Goal: Navigation & Orientation: Find specific page/section

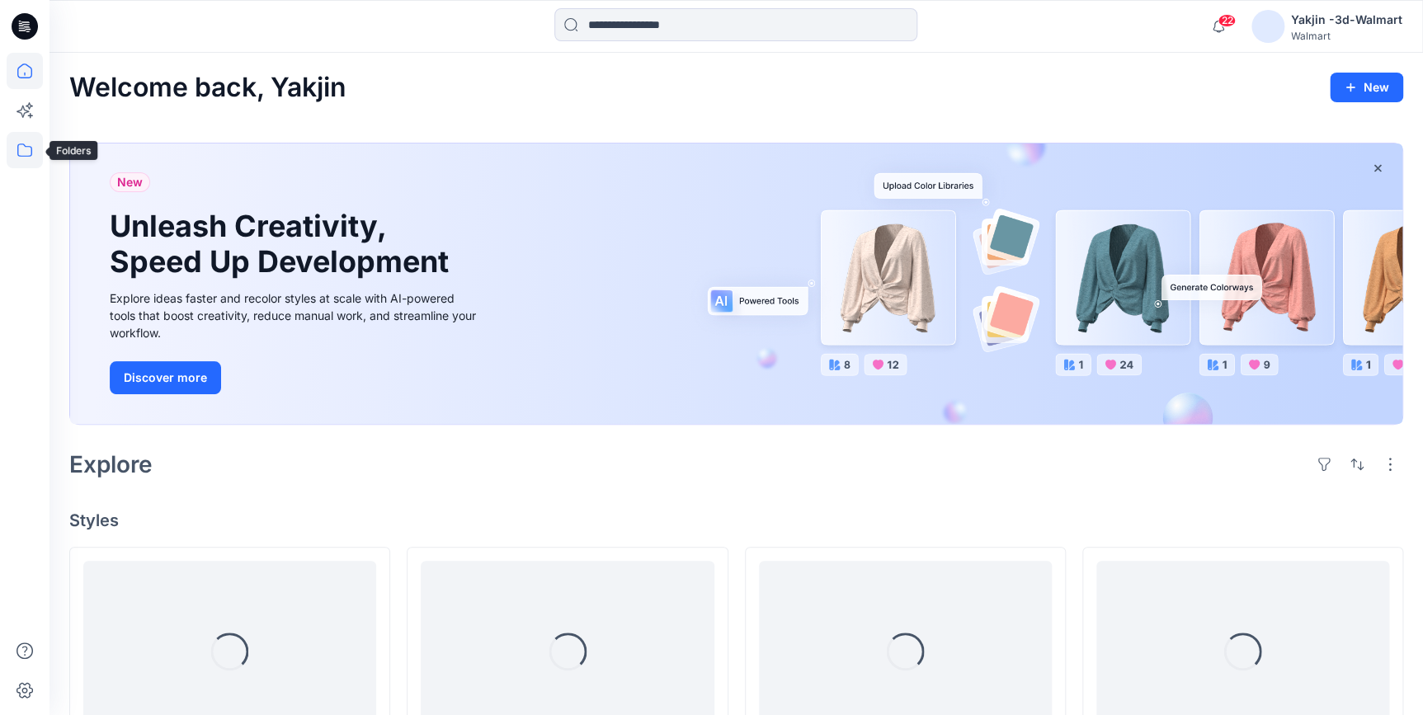
click at [35, 154] on icon at bounding box center [25, 150] width 36 height 36
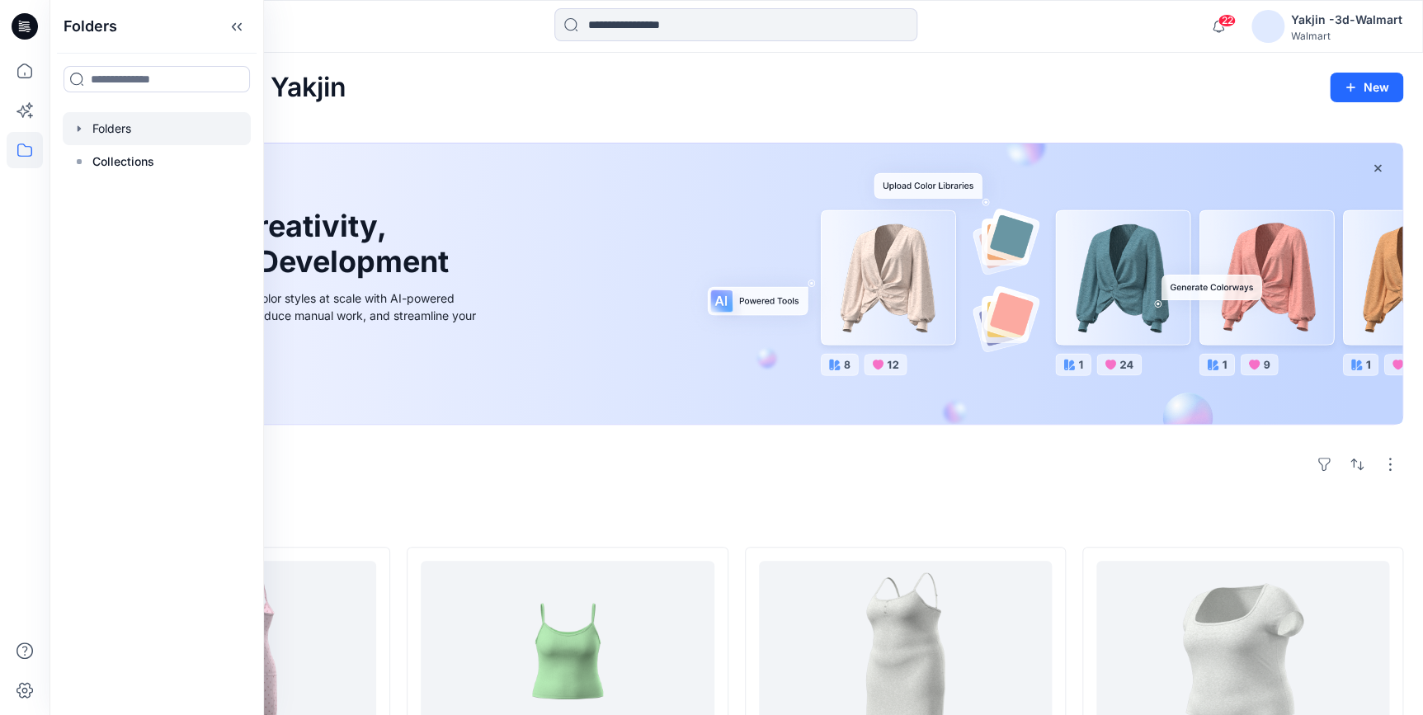
click at [162, 124] on div at bounding box center [157, 128] width 188 height 33
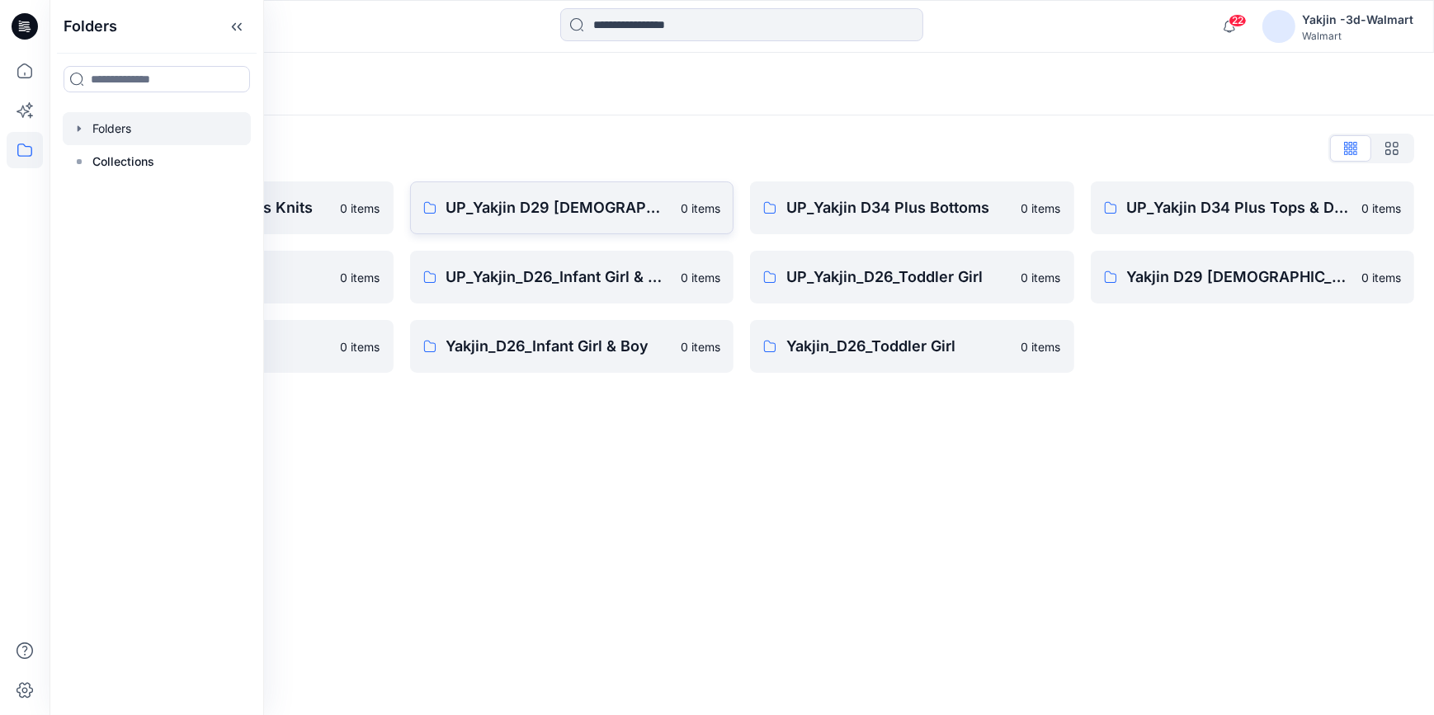
click at [548, 219] on p "UP_Yakjin D29 [DEMOGRAPHIC_DATA] Sleep" at bounding box center [558, 207] width 225 height 23
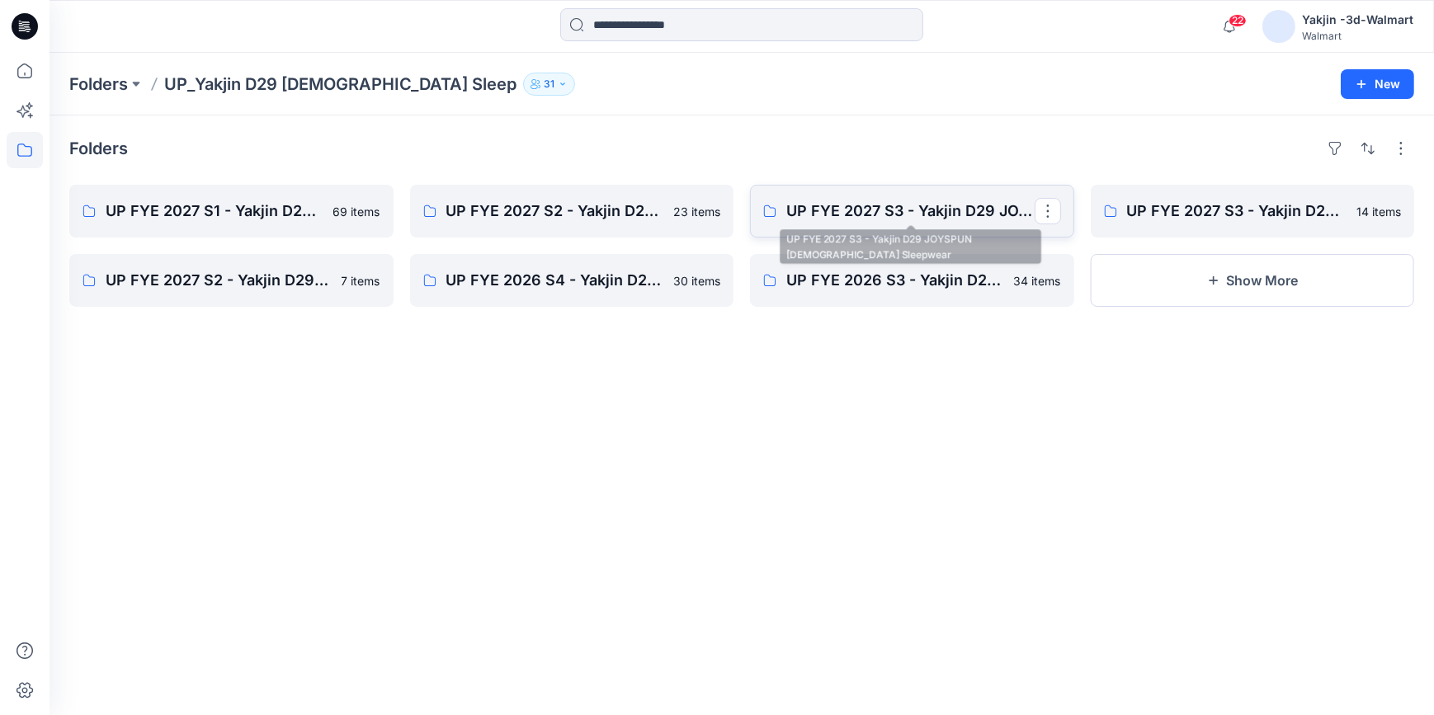
click at [872, 220] on p "UP FYE 2027 S3 - Yakjin D29 JOYSPUN [DEMOGRAPHIC_DATA] Sleepwear" at bounding box center [910, 211] width 248 height 23
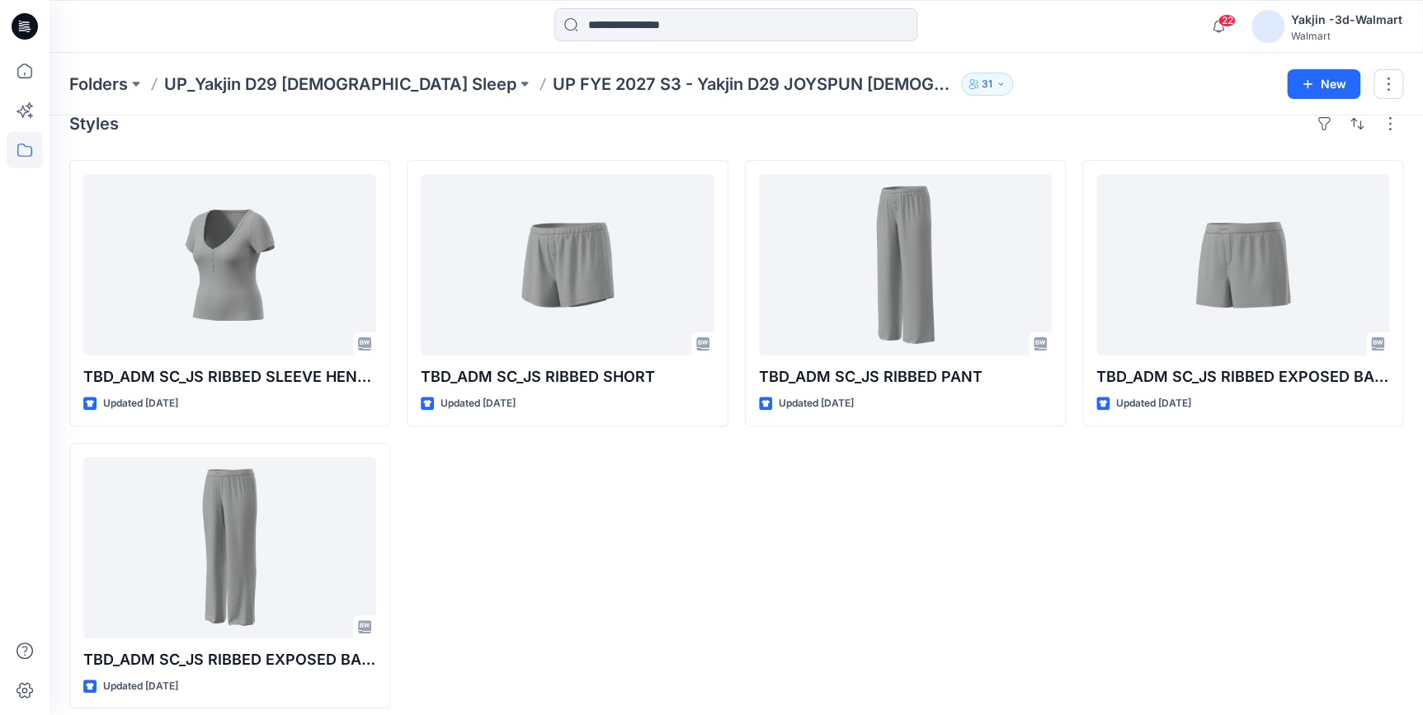
scroll to position [37, 0]
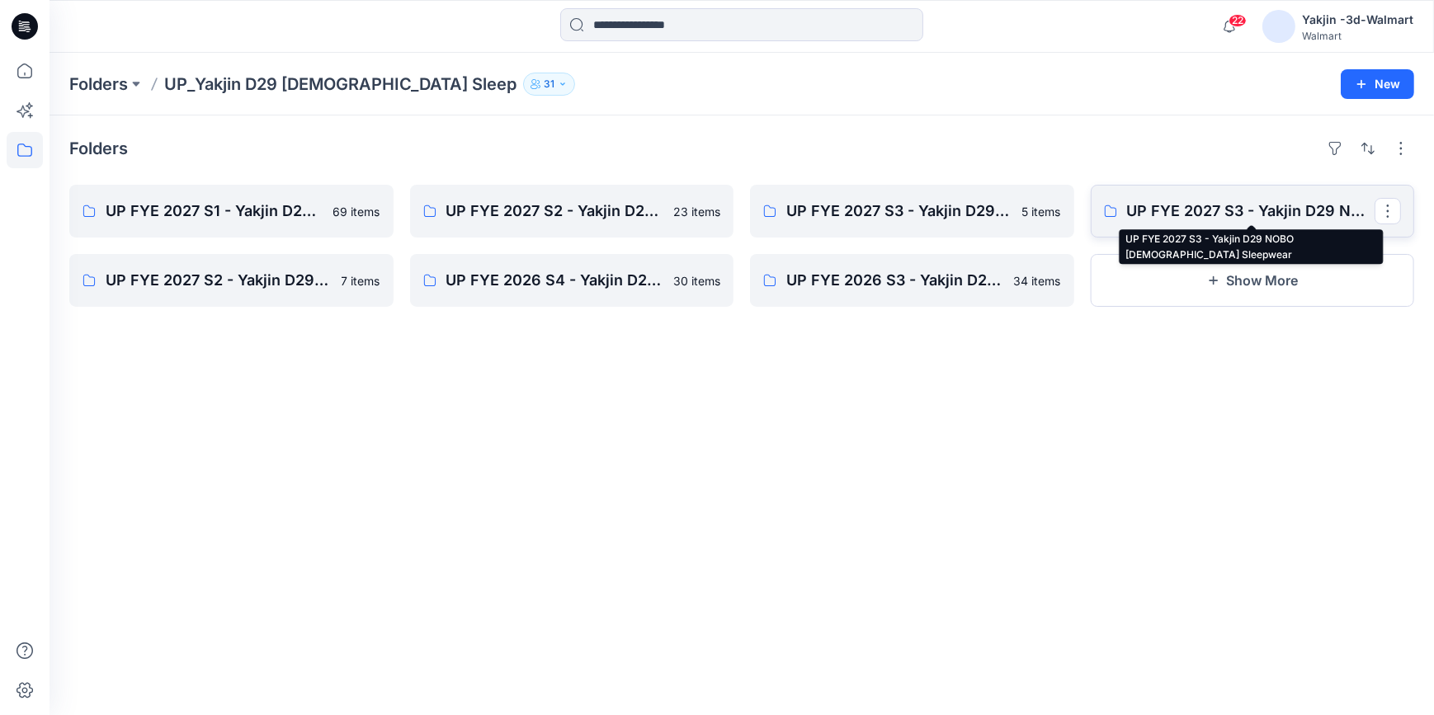
click at [1224, 200] on p "UP FYE 2027 S3 - Yakjin D29 NOBO [DEMOGRAPHIC_DATA] Sleepwear" at bounding box center [1251, 211] width 248 height 23
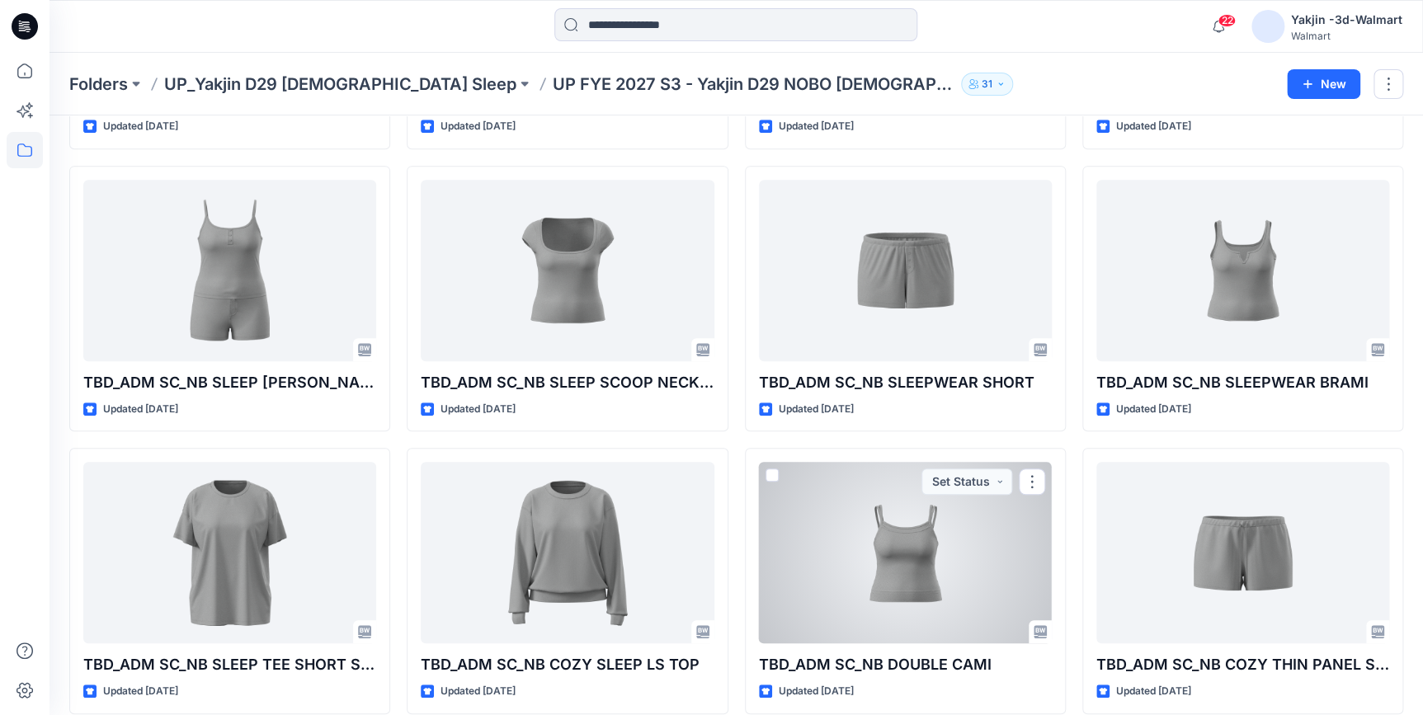
scroll to position [2, 0]
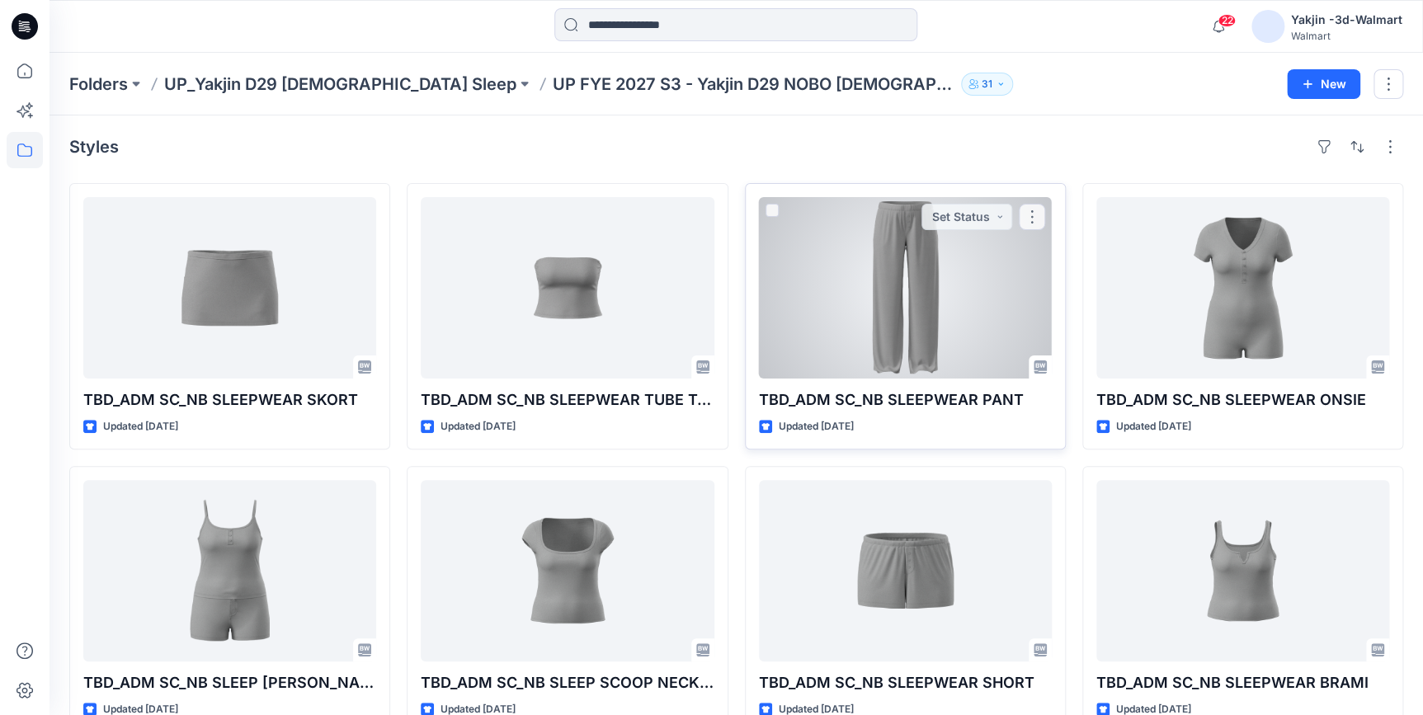
click at [899, 292] on div at bounding box center [905, 288] width 293 height 182
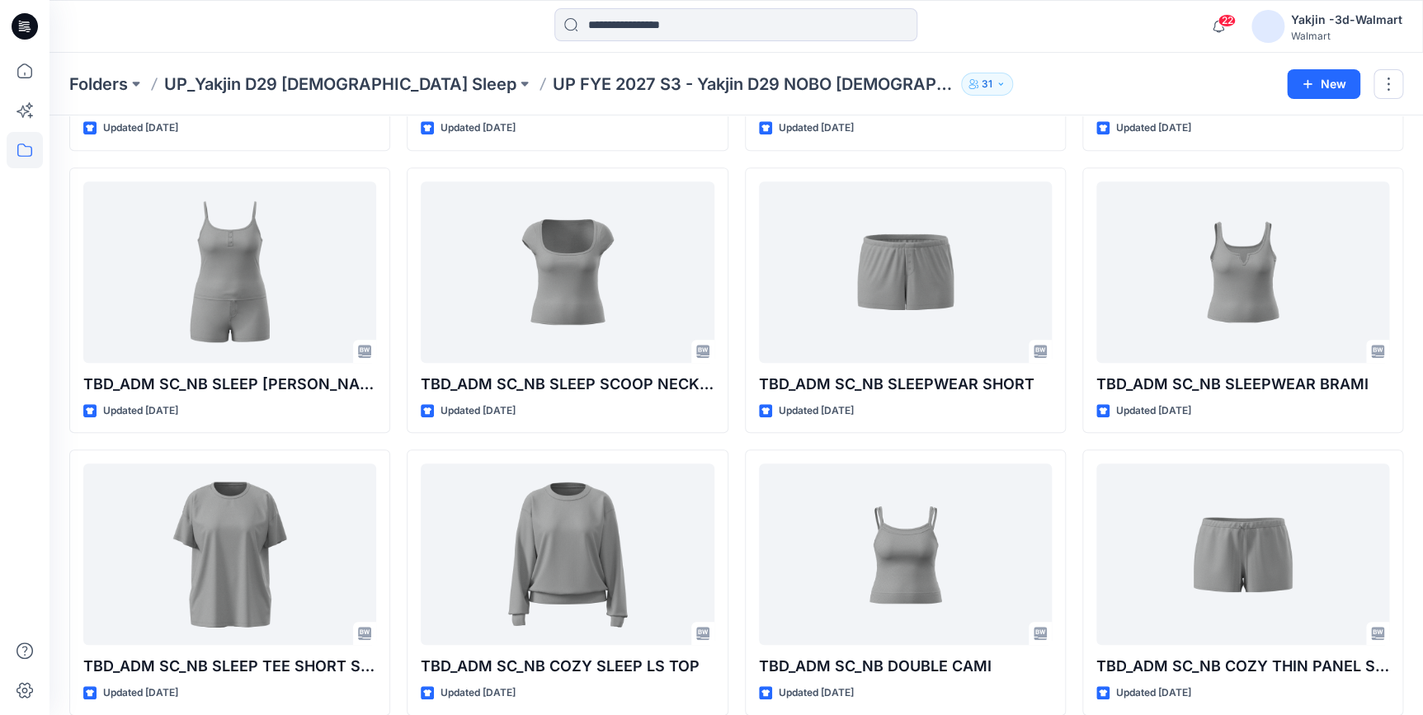
scroll to position [302, 0]
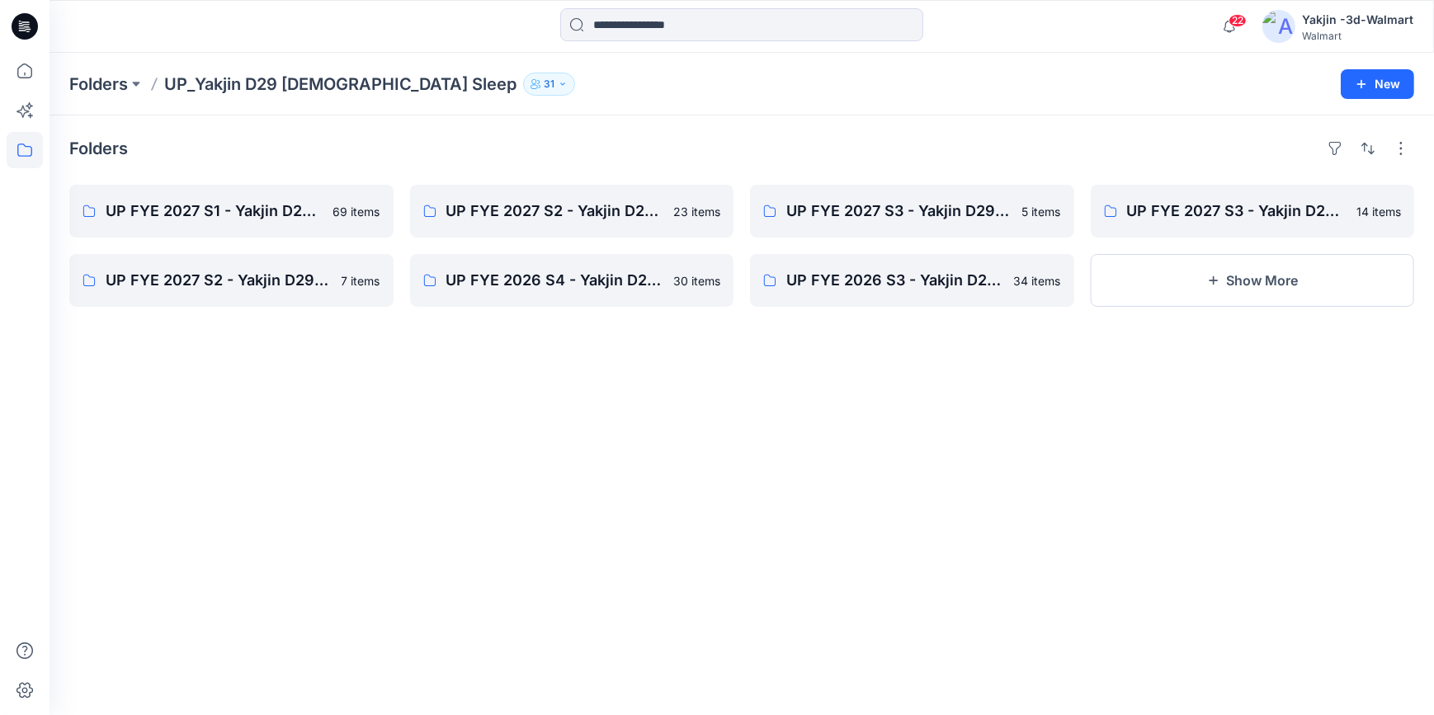
drag, startPoint x: 909, startPoint y: 517, endPoint x: 927, endPoint y: 318, distance: 199.7
click at [909, 507] on div "Folders UP FYE 2027 S1 - Yakjin D29 [DEMOGRAPHIC_DATA] Sleepwear 69 items UP FY…" at bounding box center [742, 416] width 1385 height 600
click at [1251, 223] on link "UP FYE 2027 S3 - Yakjin D29 NOBO [DEMOGRAPHIC_DATA] Sleepwear" at bounding box center [1253, 211] width 324 height 53
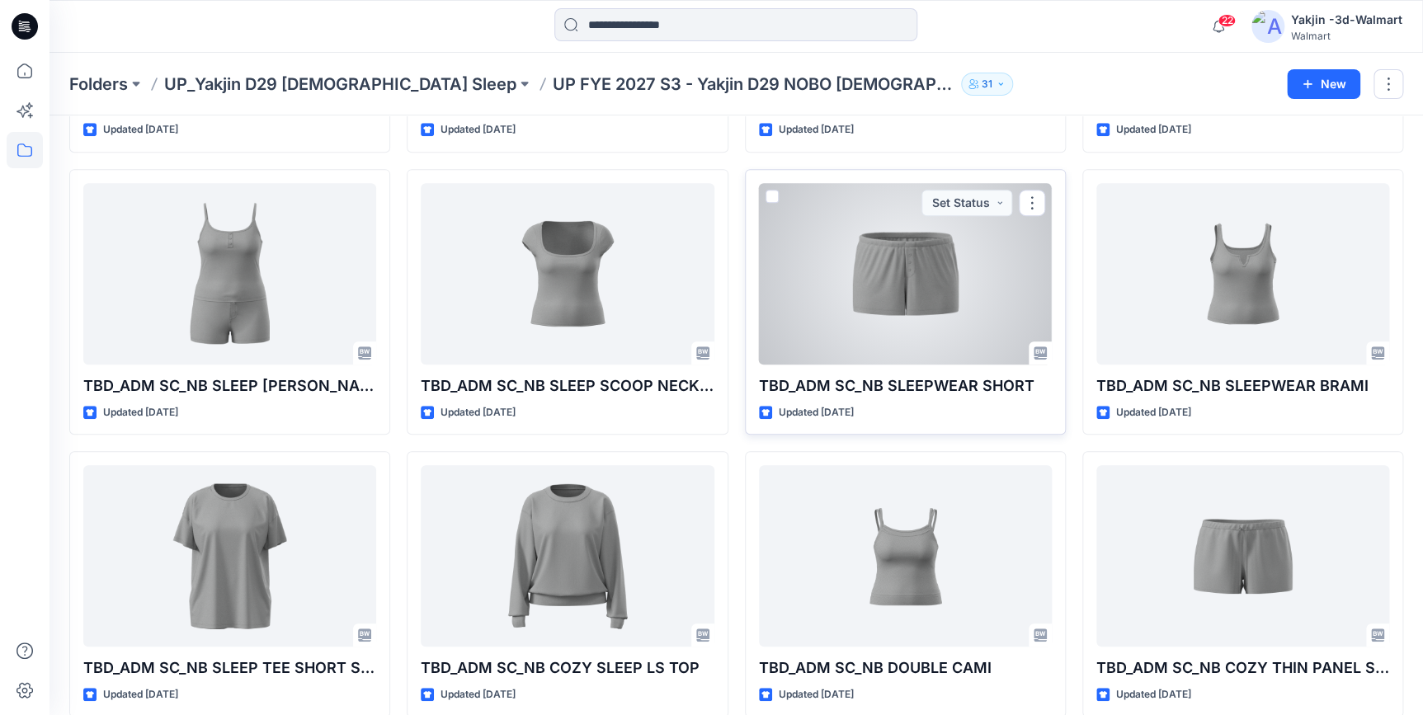
scroll to position [300, 0]
